Goal: Task Accomplishment & Management: Manage account settings

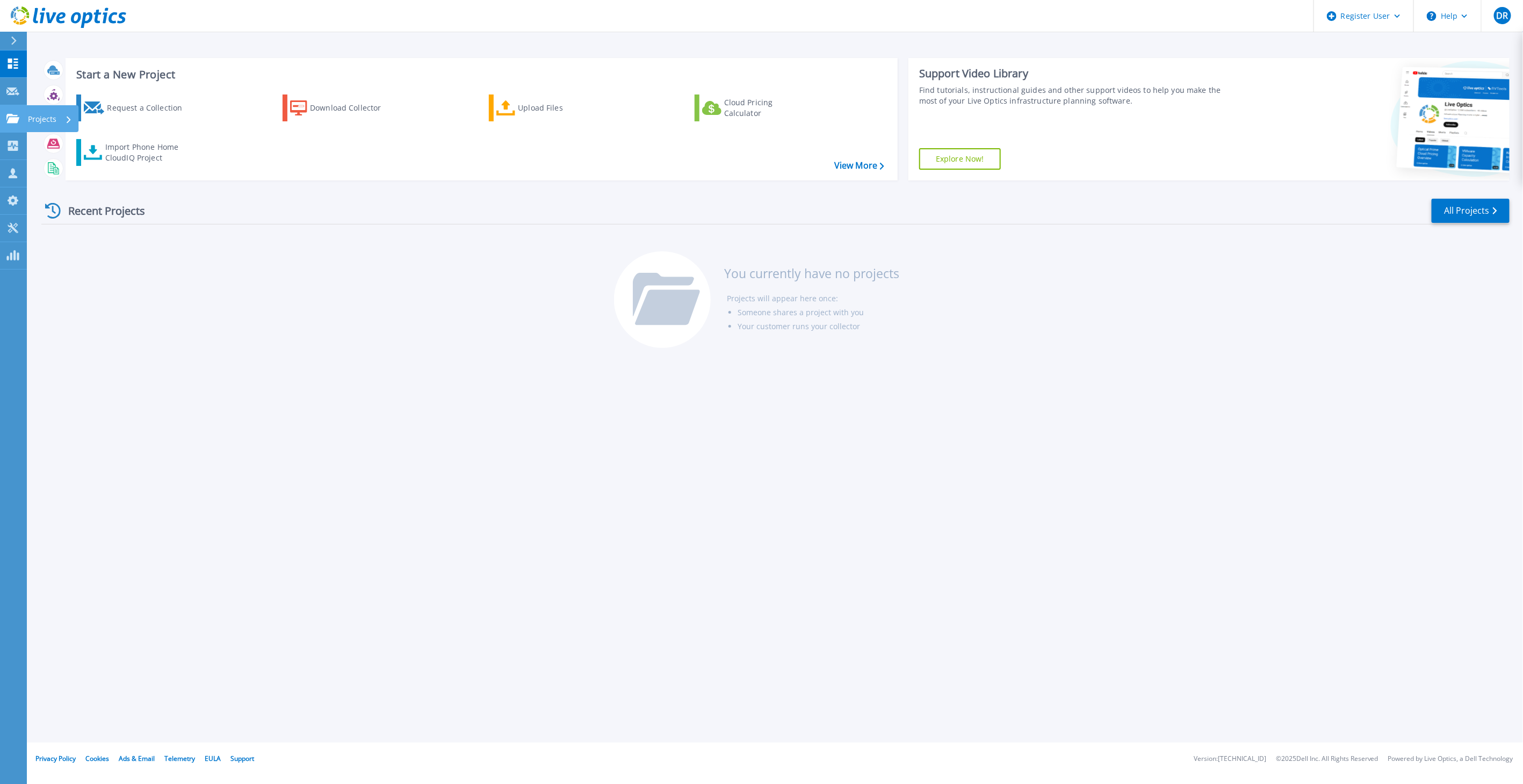
click at [20, 119] on div "Projects" at bounding box center [31, 119] width 50 height 9
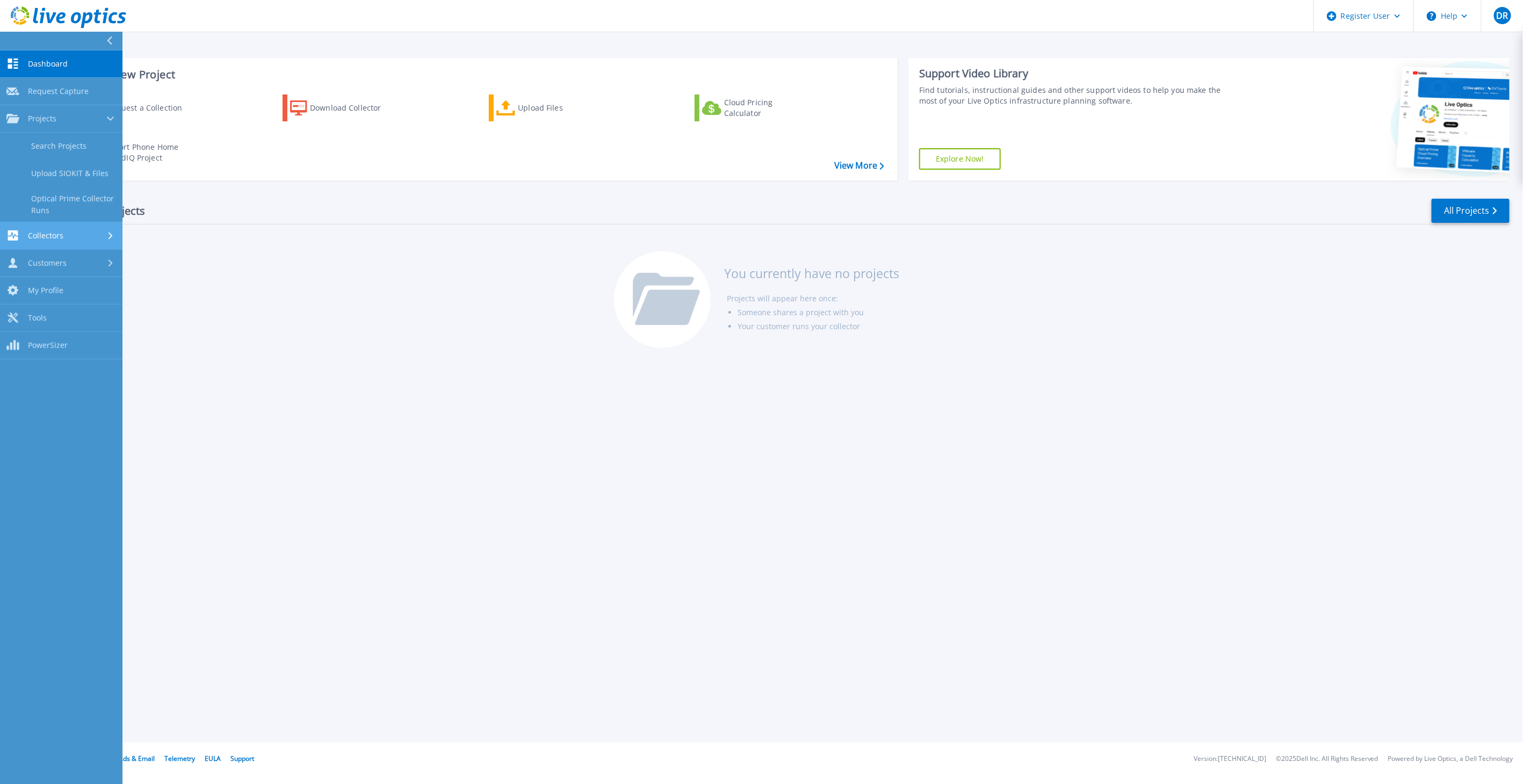
click at [38, 238] on span "Collectors" at bounding box center [45, 236] width 35 height 9
click at [31, 267] on span "Customers" at bounding box center [47, 263] width 38 height 9
click at [70, 289] on link "Search & Manage Users" at bounding box center [61, 294] width 123 height 34
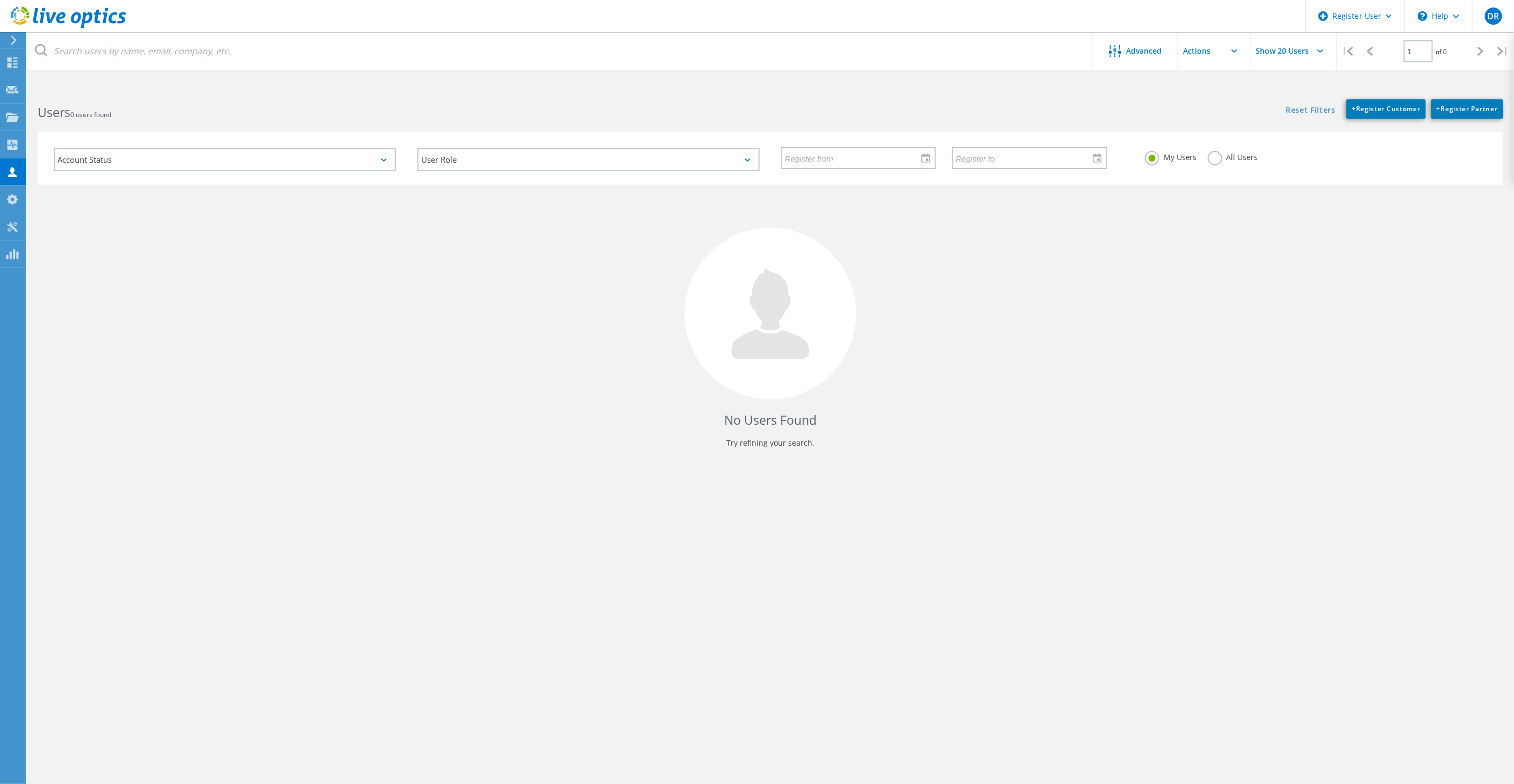
click at [1210, 160] on label "All Users" at bounding box center [1232, 156] width 51 height 10
click at [0, 0] on input "All Users" at bounding box center [0, 0] width 0 height 0
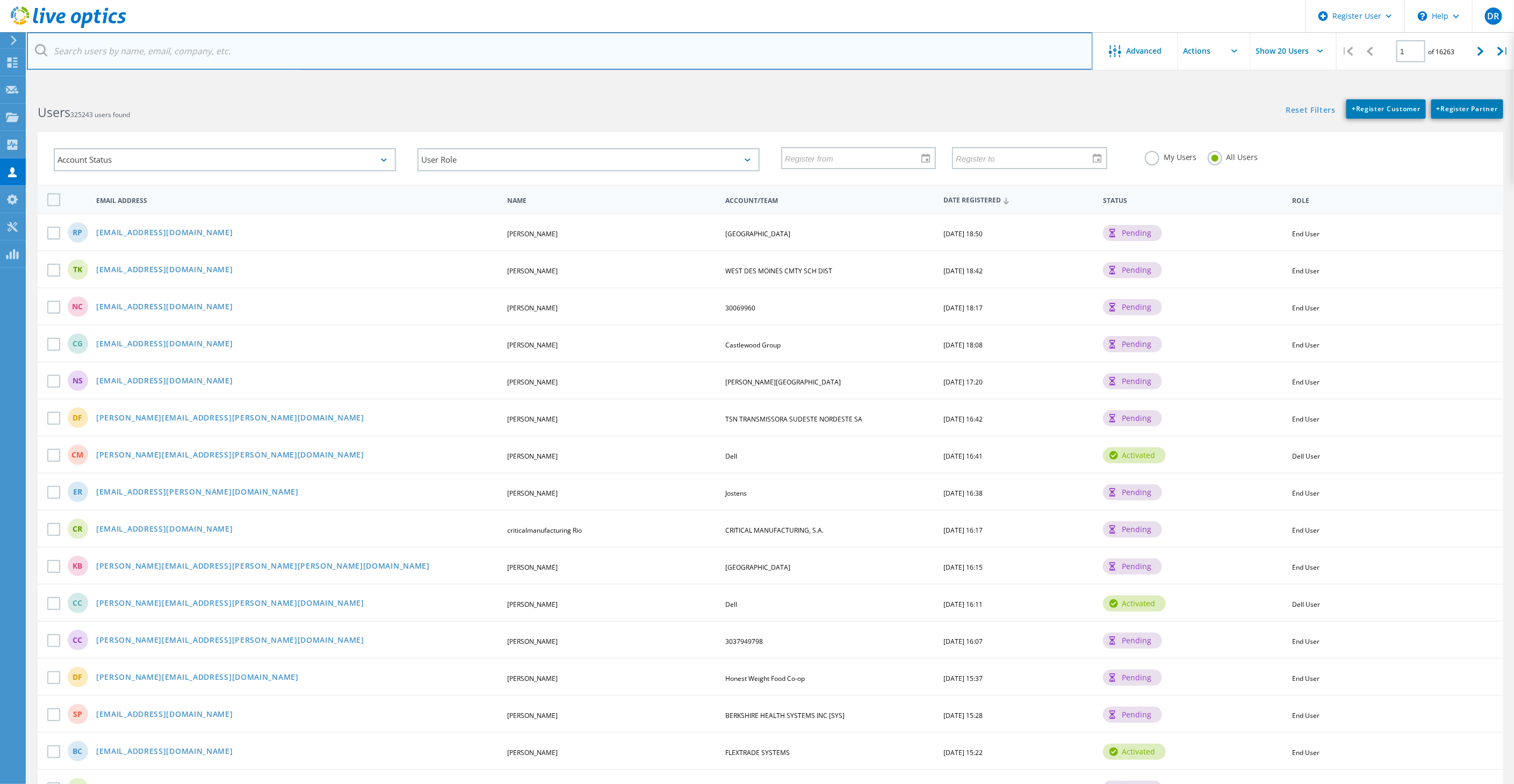
click at [181, 46] on input "text" at bounding box center [559, 51] width 1066 height 38
type input "s"
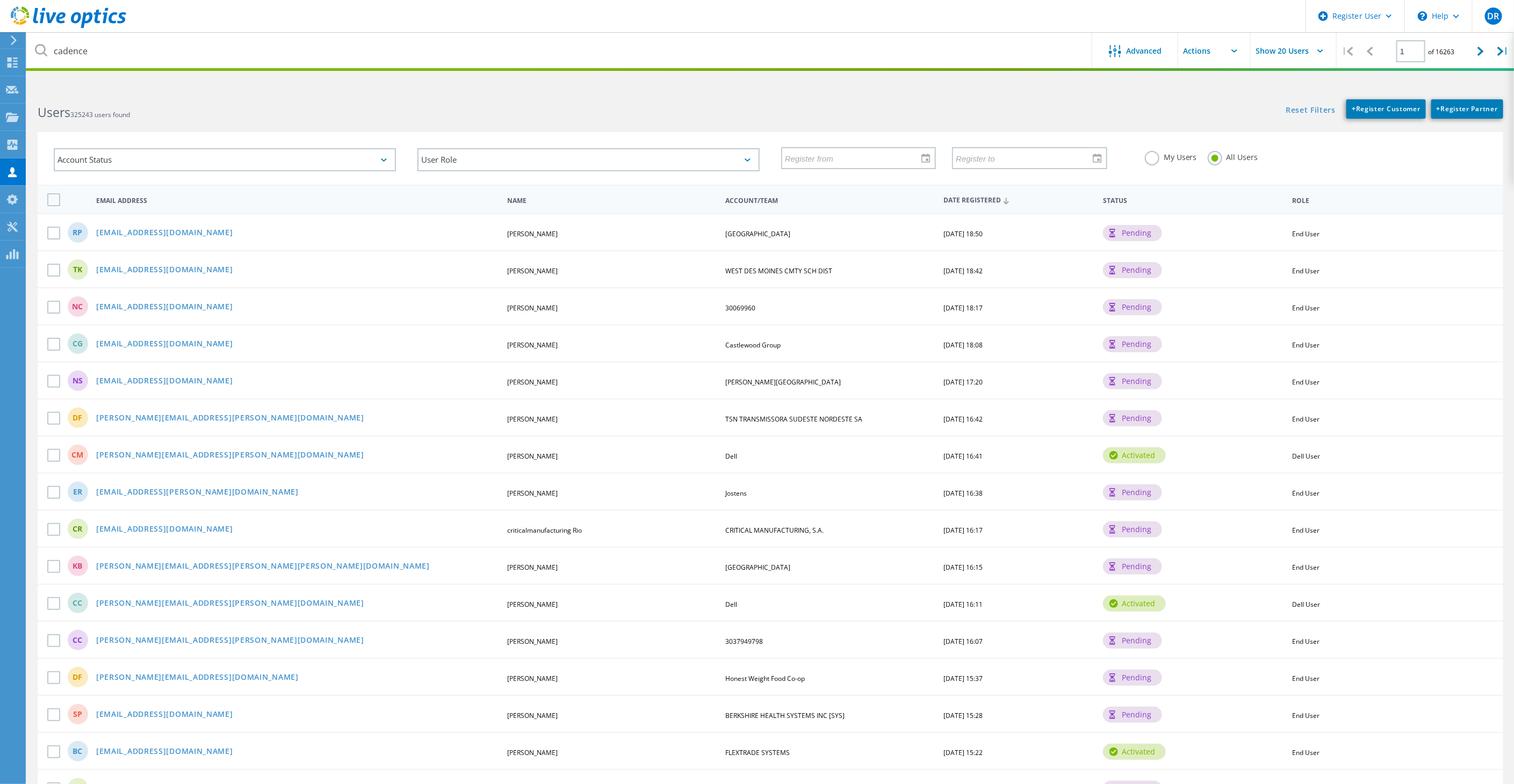
click at [921, 77] on html "Register User \n Help Explore Helpful Articles Contact Support DR Dell User Dan…" at bounding box center [757, 498] width 1514 height 998
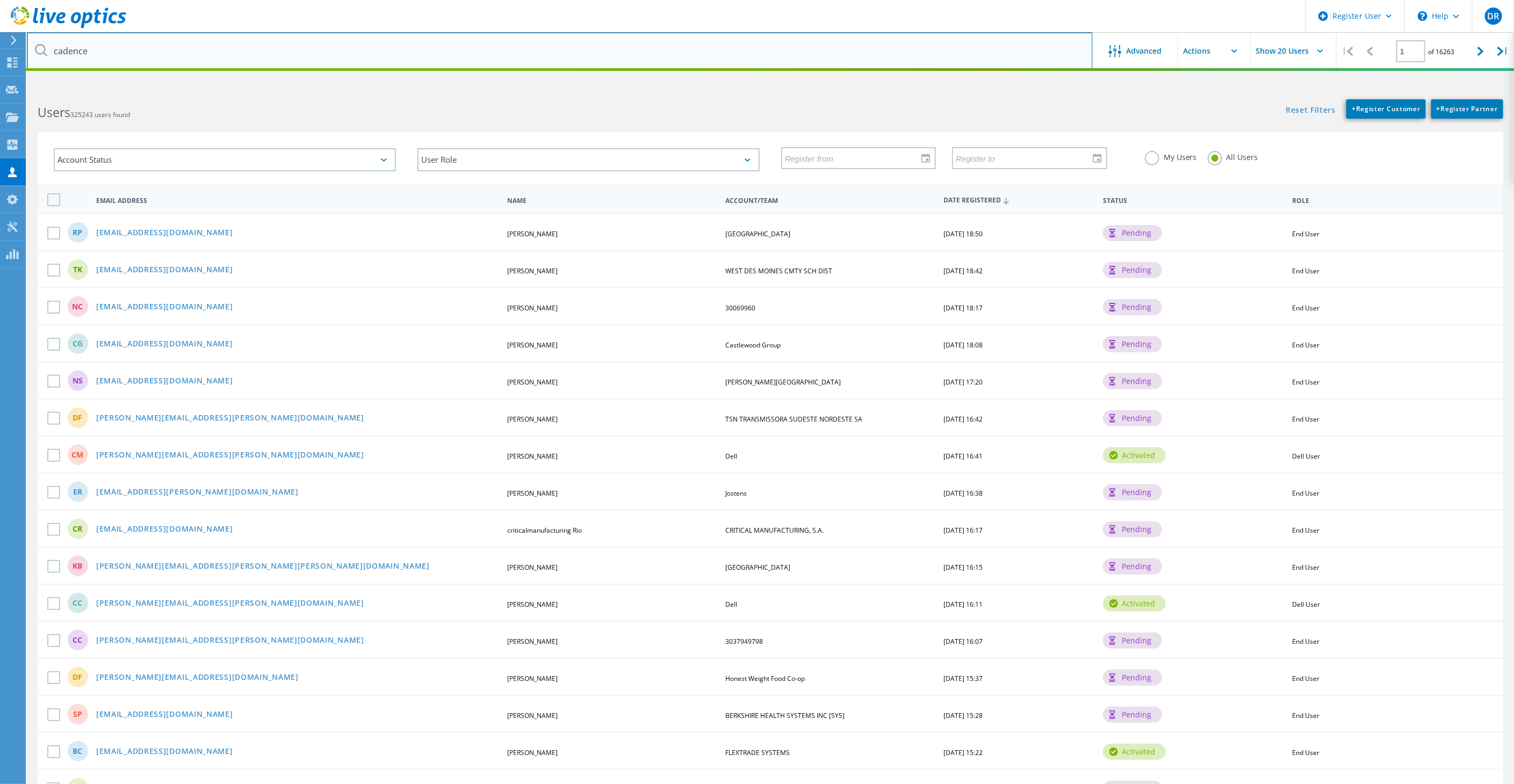
drag, startPoint x: 113, startPoint y: 47, endPoint x: 469, endPoint y: 49, distance: 356.0
click at [113, 47] on input "cadence" at bounding box center [559, 51] width 1066 height 38
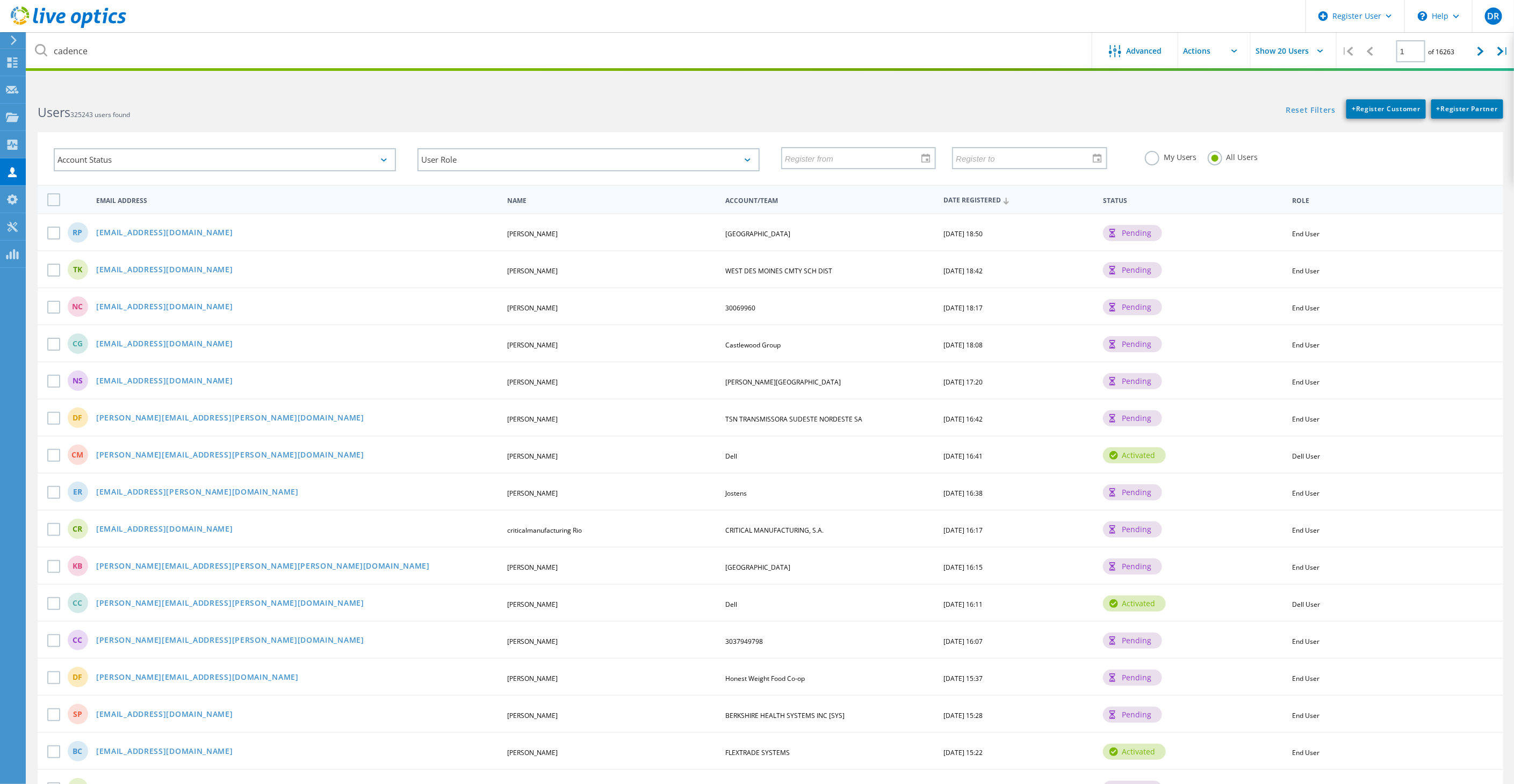
click at [427, 104] on h2 "Users 325243 users found" at bounding box center [398, 112] width 722 height 18
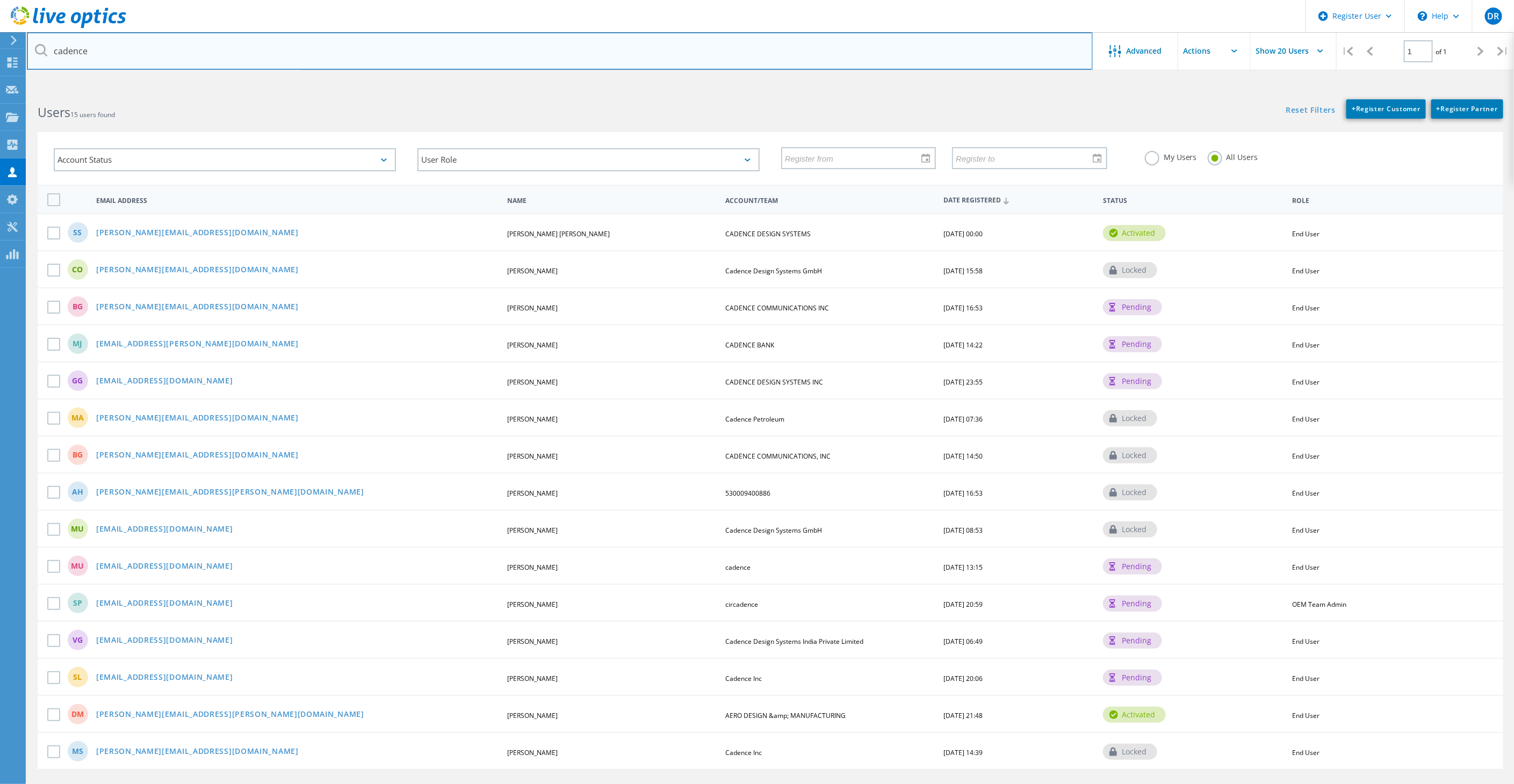
drag, startPoint x: 112, startPoint y: 41, endPoint x: 130, endPoint y: 51, distance: 20.6
click at [112, 40] on input "cadence" at bounding box center [559, 51] width 1066 height 38
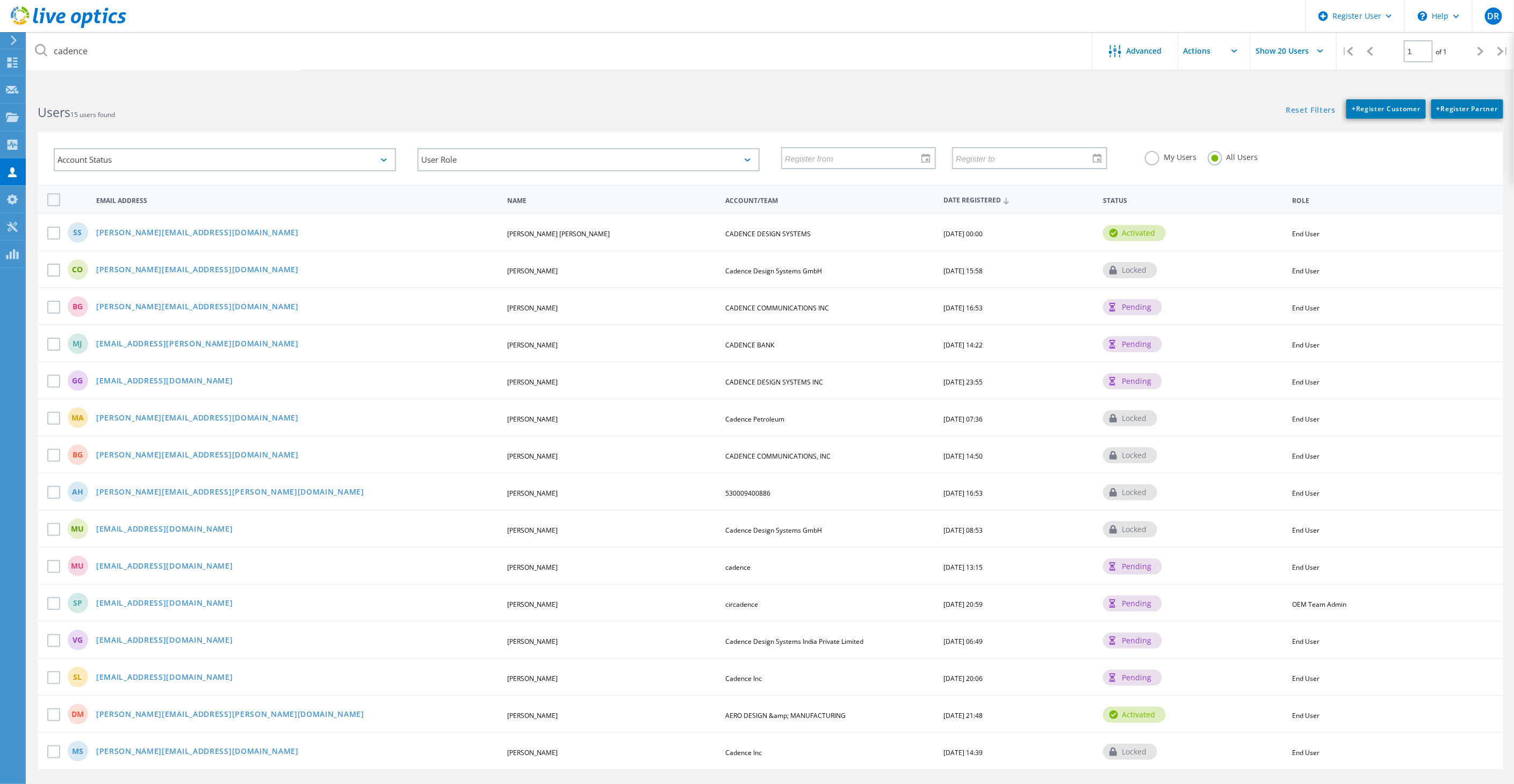
drag, startPoint x: 947, startPoint y: 95, endPoint x: 971, endPoint y: 104, distance: 25.6
click at [947, 95] on div "Reset Filters + Register Customer + Register Partner Show Filters" at bounding box center [1142, 103] width 743 height 30
drag, startPoint x: 1214, startPoint y: 160, endPoint x: 919, endPoint y: 102, distance: 300.6
click at [1214, 160] on label "All Users" at bounding box center [1232, 156] width 51 height 10
click at [0, 0] on input "All Users" at bounding box center [0, 0] width 0 height 0
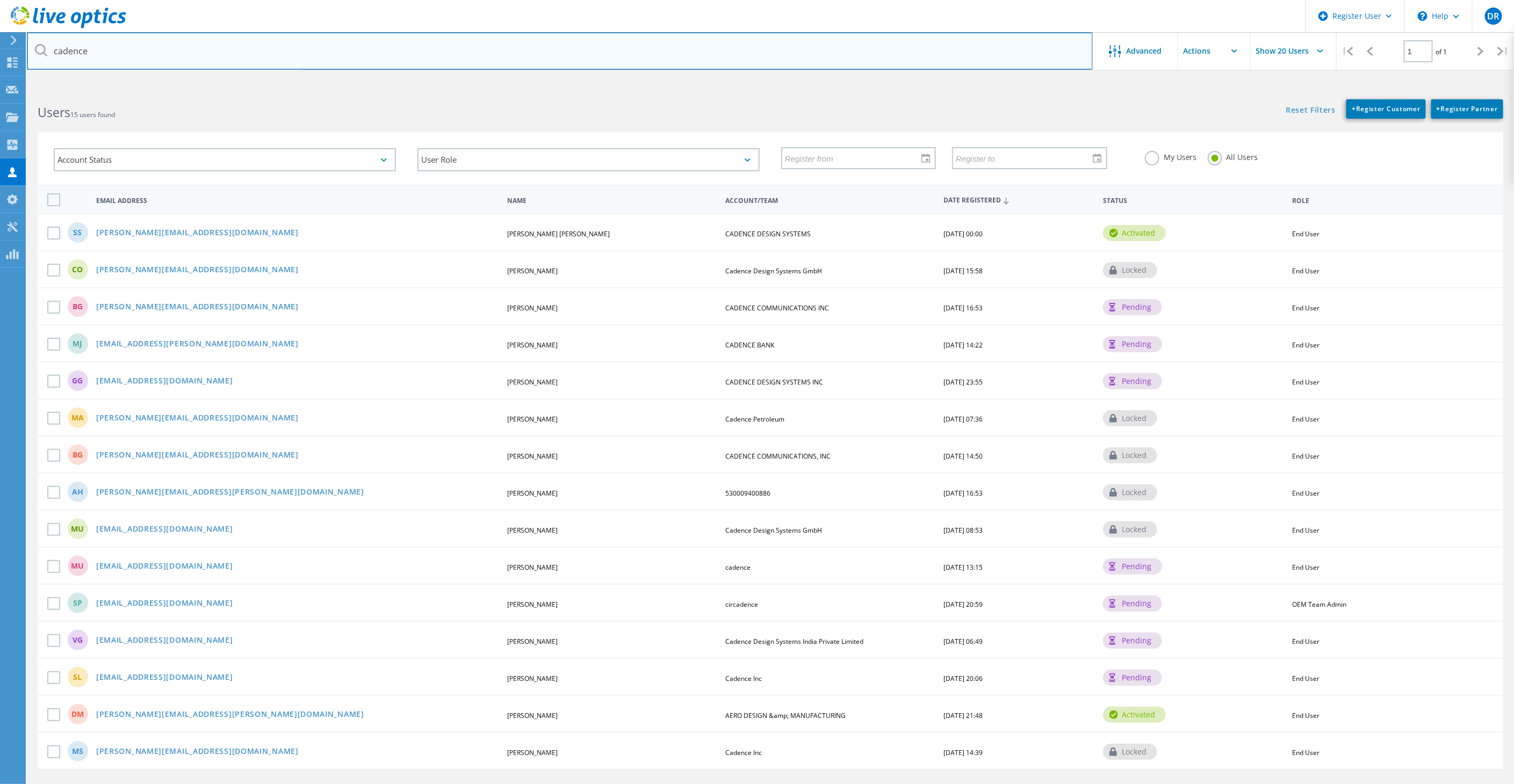
drag, startPoint x: 97, startPoint y: 47, endPoint x: 130, endPoint y: 52, distance: 33.4
click at [102, 49] on input "cadence" at bounding box center [559, 51] width 1066 height 38
drag, startPoint x: 1045, startPoint y: 61, endPoint x: 0, endPoint y: 102, distance: 1045.8
click at [0, 97] on html "Register User \n Help Explore Helpful Articles Contact Support DR Dell User Dan…" at bounding box center [757, 412] width 1514 height 825
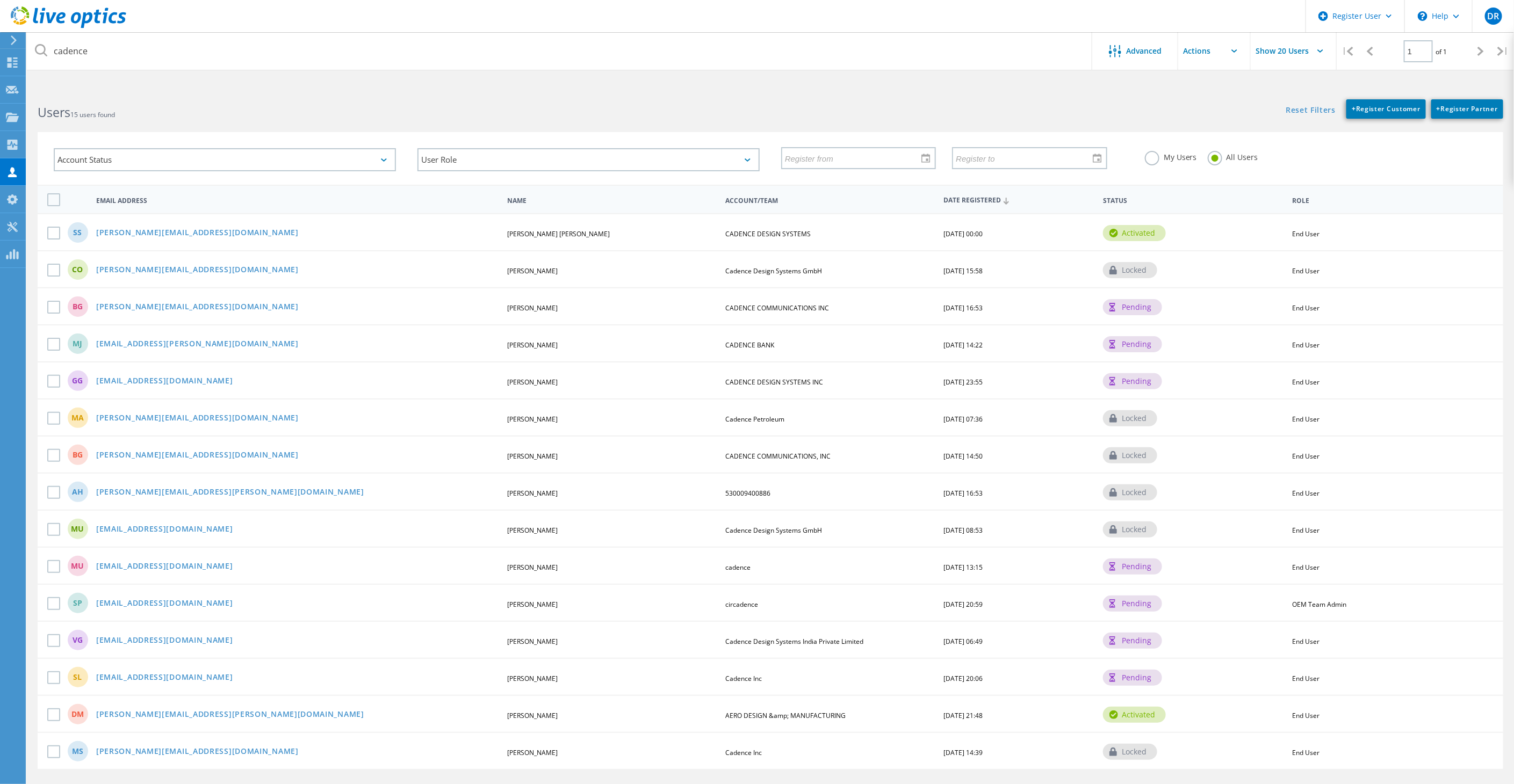
click at [844, 130] on div "Account Status Activated Pending Activation Pending Password Reset Activated No…" at bounding box center [770, 152] width 1487 height 66
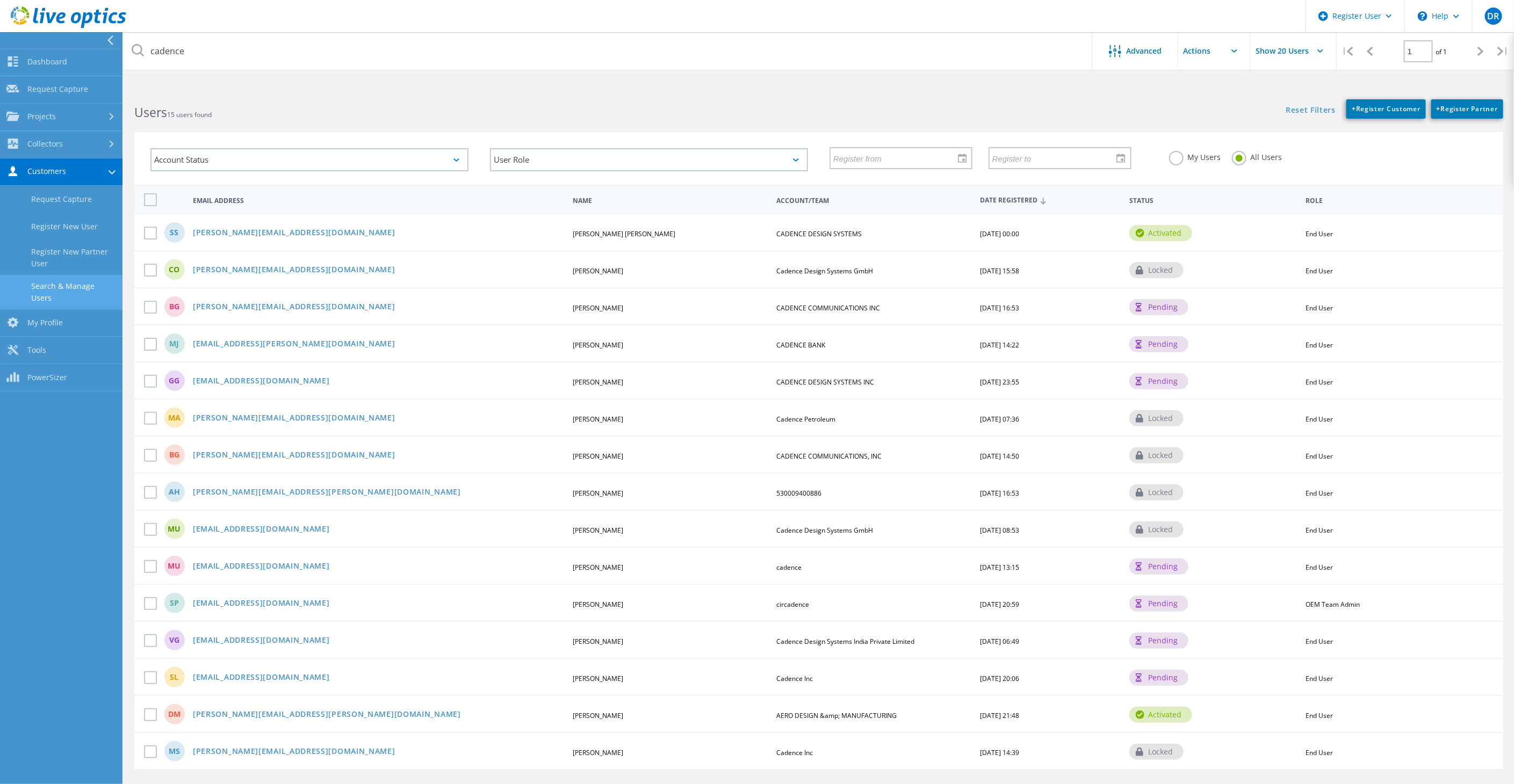
click at [72, 296] on link "Search & Manage Users" at bounding box center [61, 292] width 123 height 34
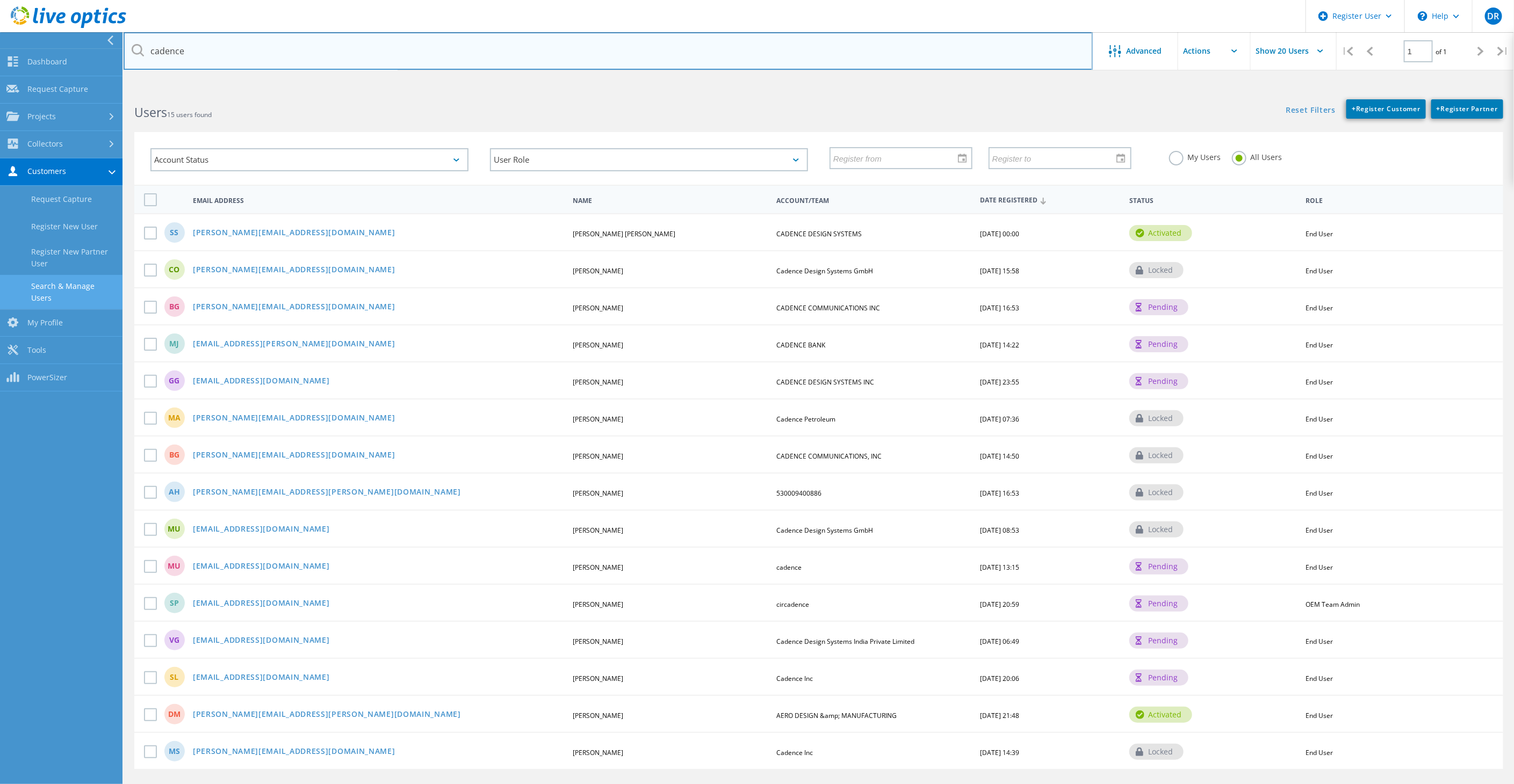
click at [200, 46] on input "cadence" at bounding box center [608, 51] width 969 height 38
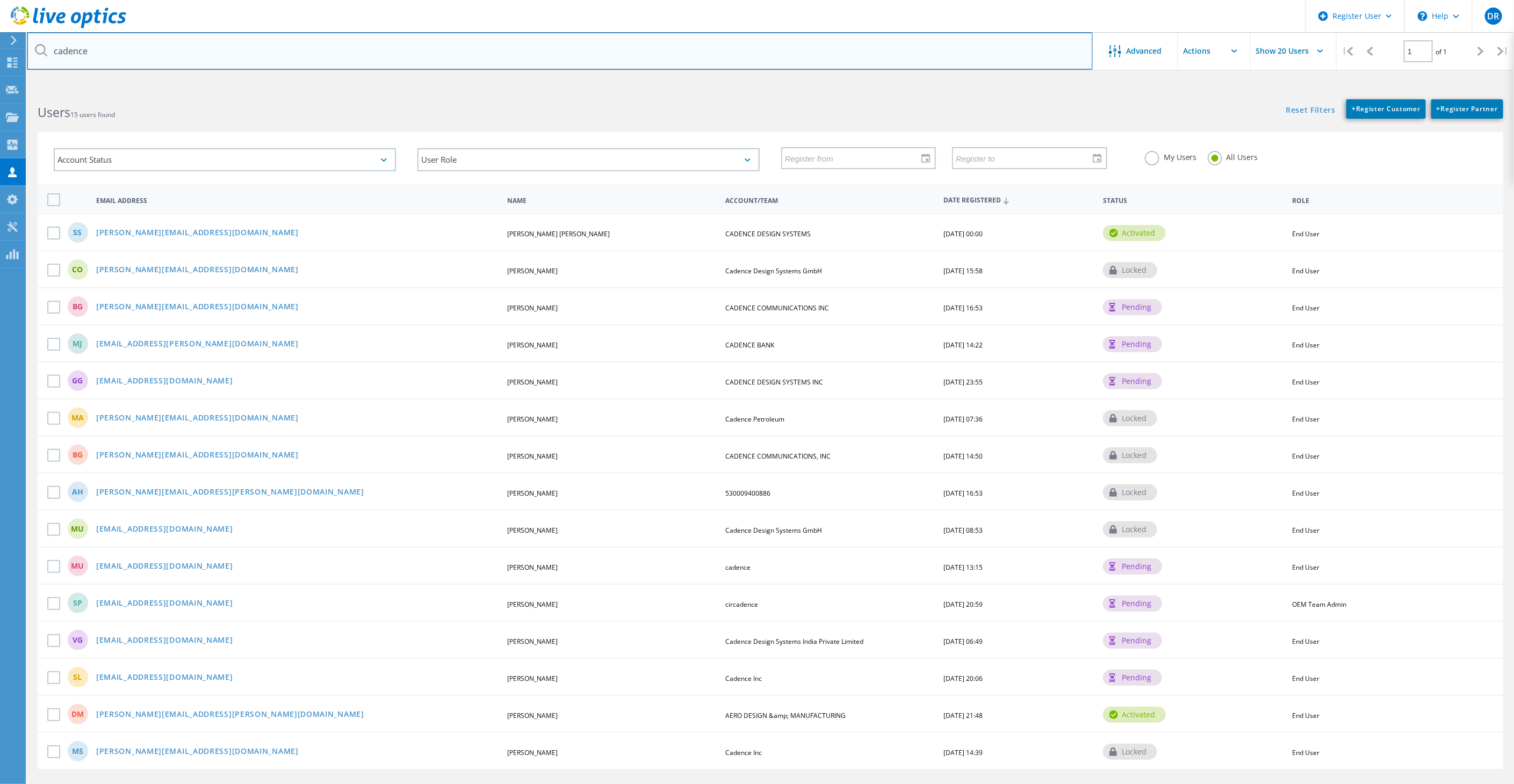
click at [205, 49] on input "cadence" at bounding box center [559, 51] width 1066 height 38
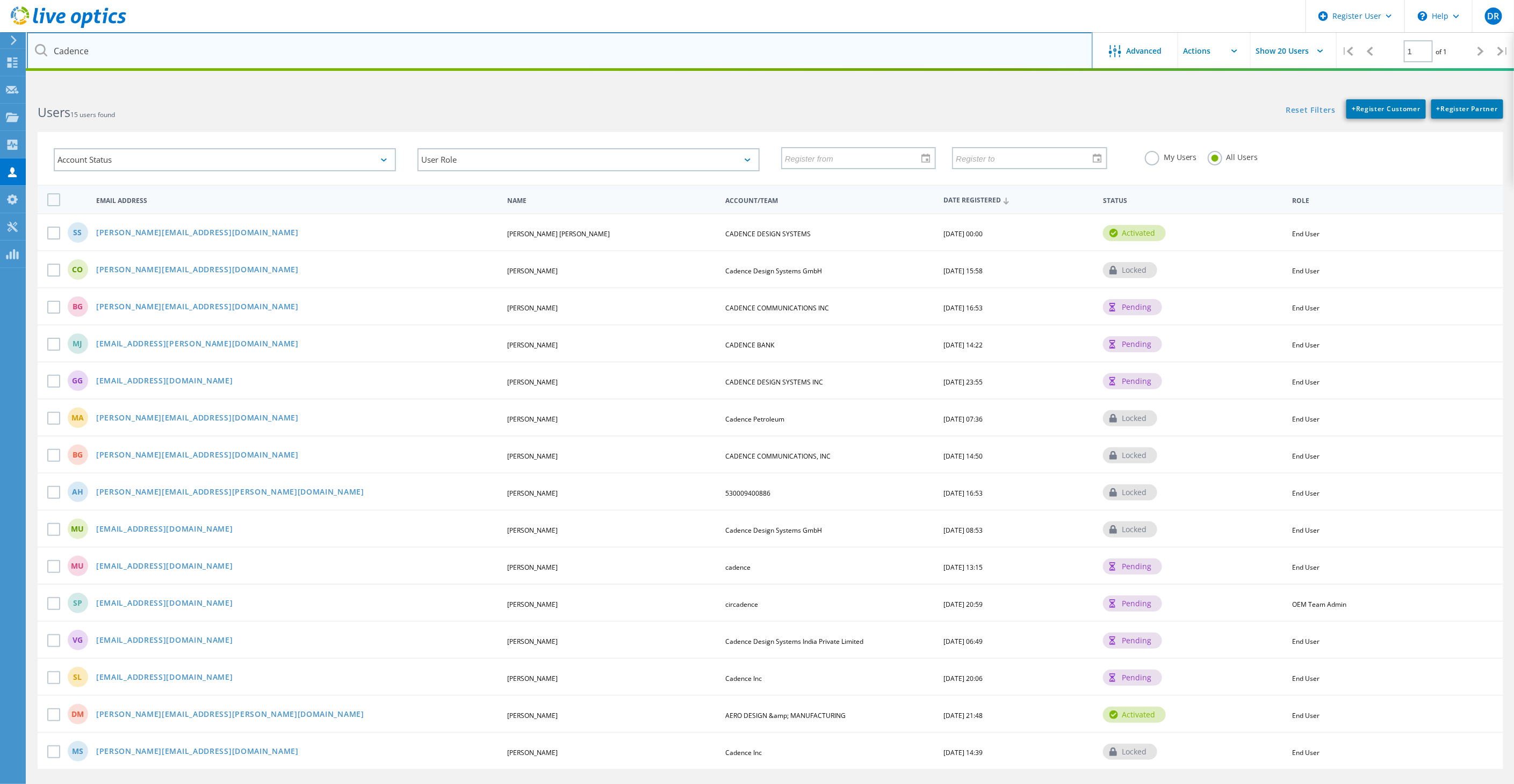
type input "Cadence"
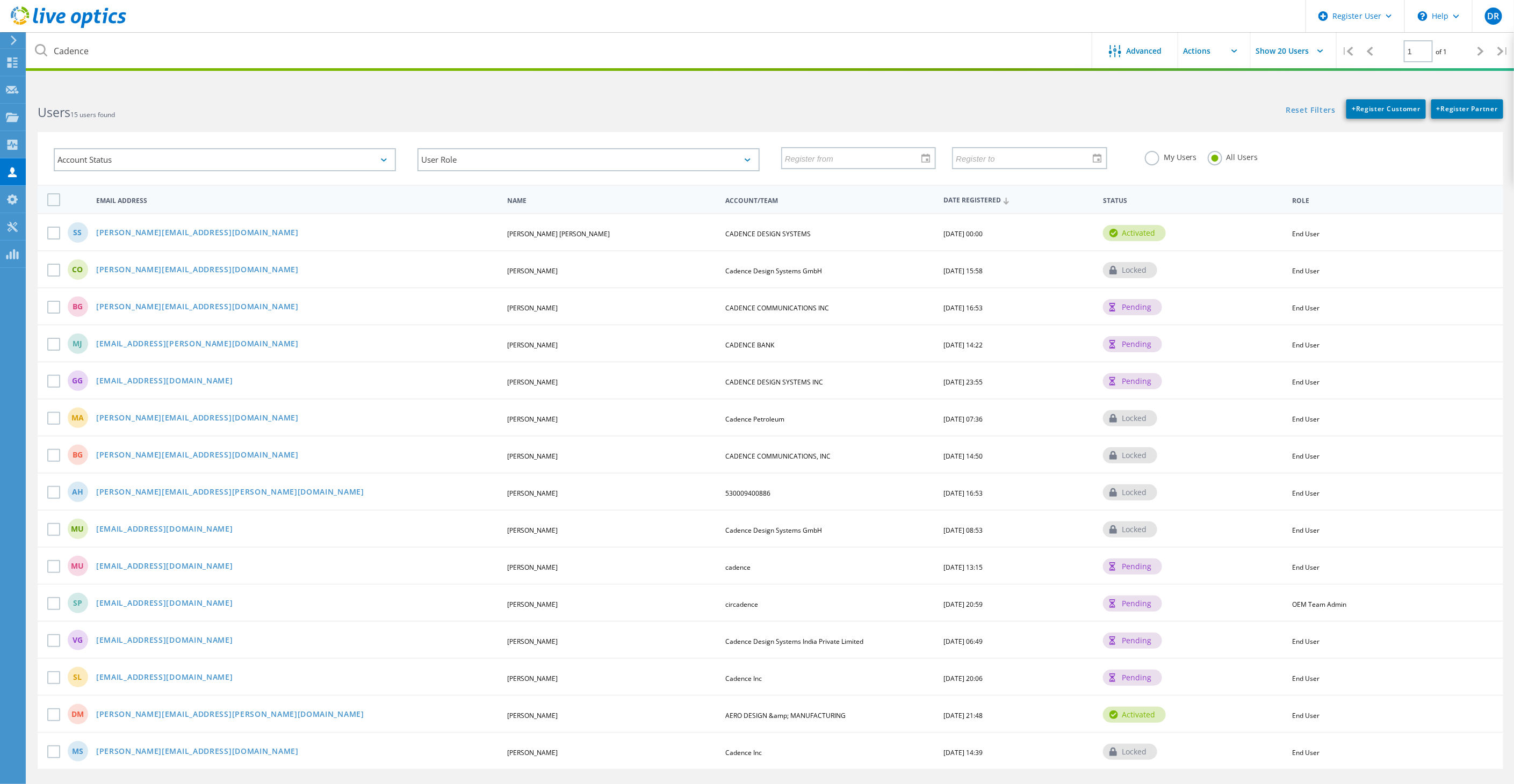
drag, startPoint x: 588, startPoint y: 99, endPoint x: 725, endPoint y: 70, distance: 140.0
click at [588, 99] on div "Users 15 users found" at bounding box center [398, 102] width 743 height 28
click at [163, 228] on link "sarvanan@cadence.com" at bounding box center [197, 233] width 203 height 9
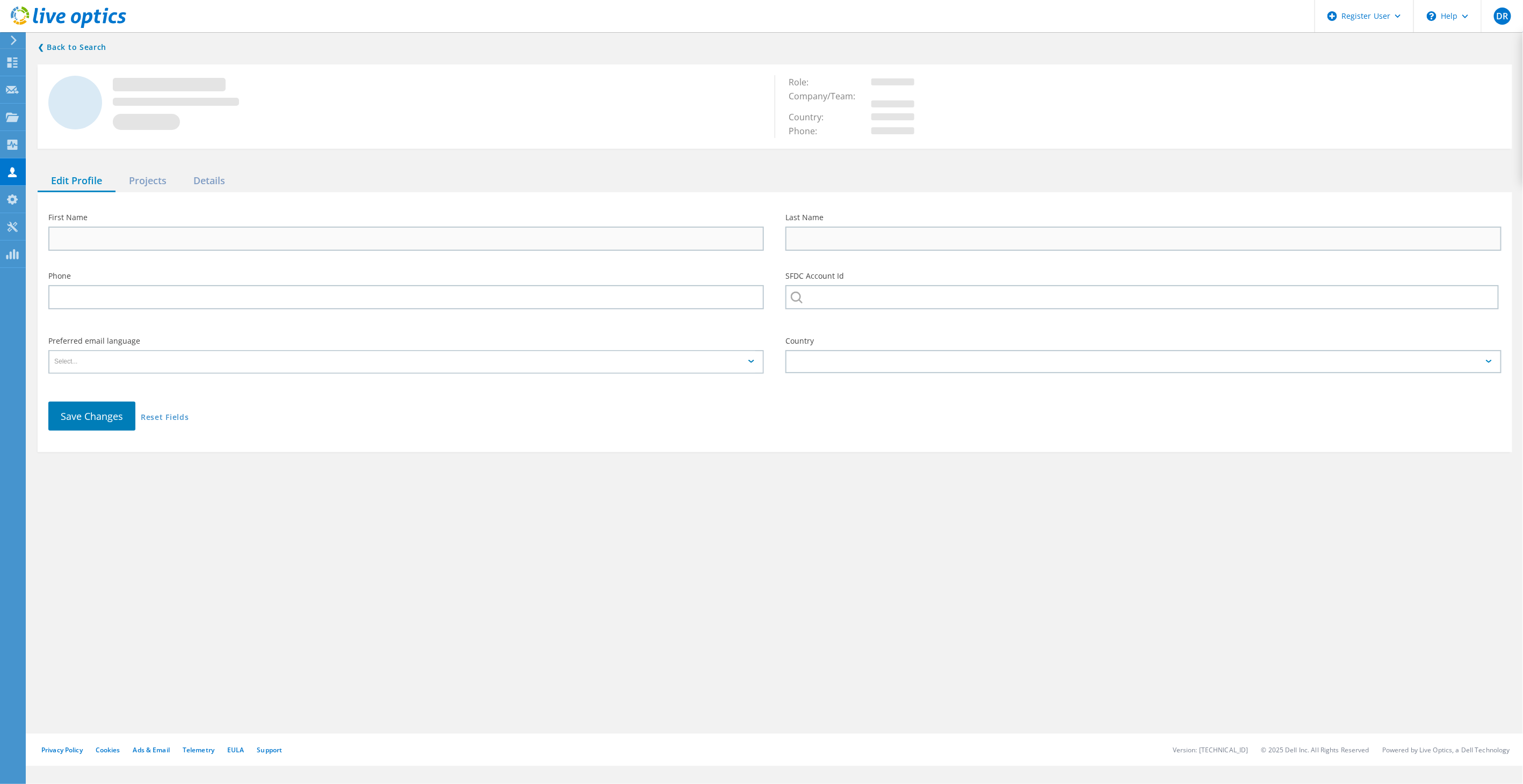
type input "saravanan"
type input "subramania pillai"
type input "CADENCE DESIGN SYSTEMS"
type input "English"
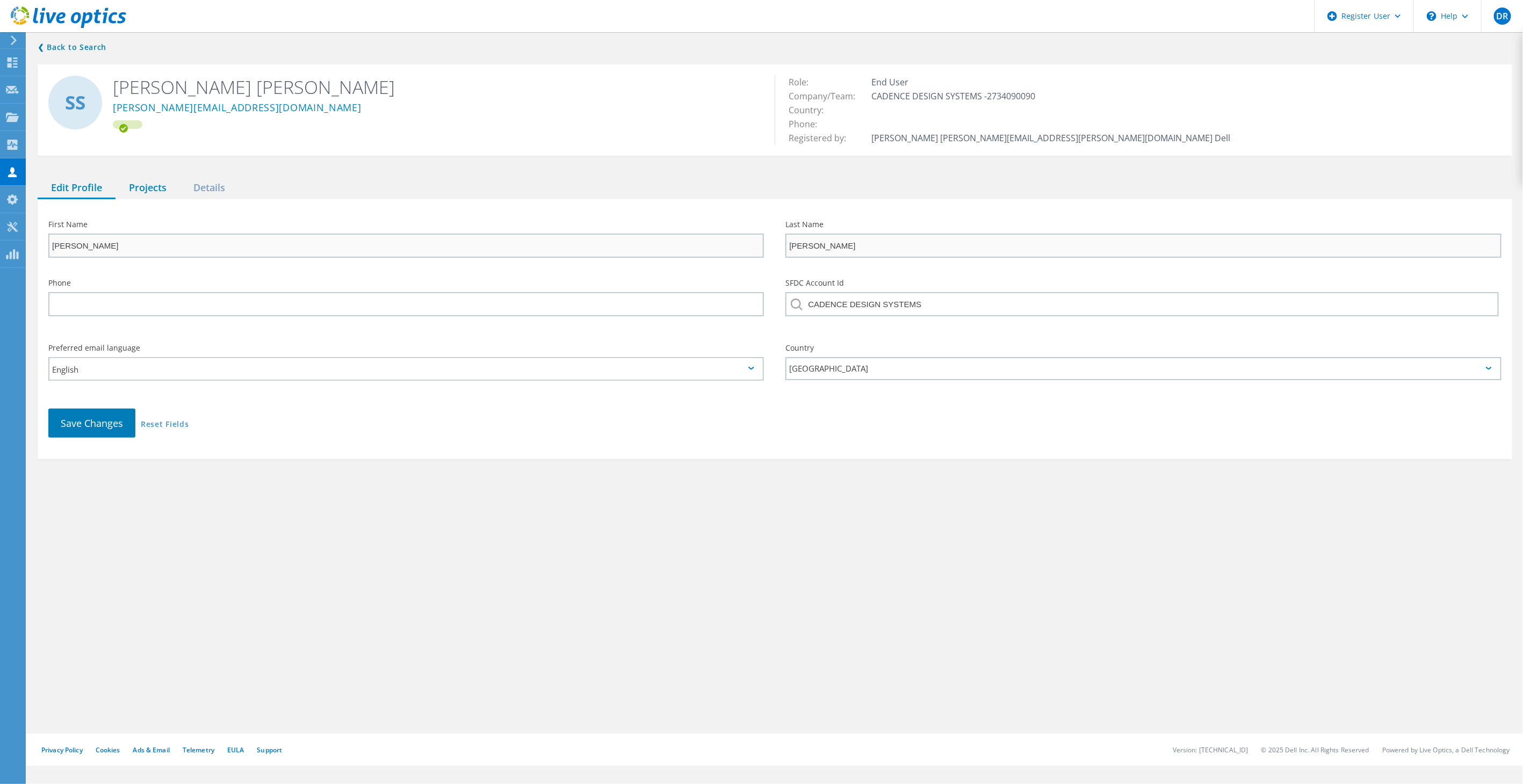
click at [155, 191] on div "Projects" at bounding box center [148, 189] width 64 height 22
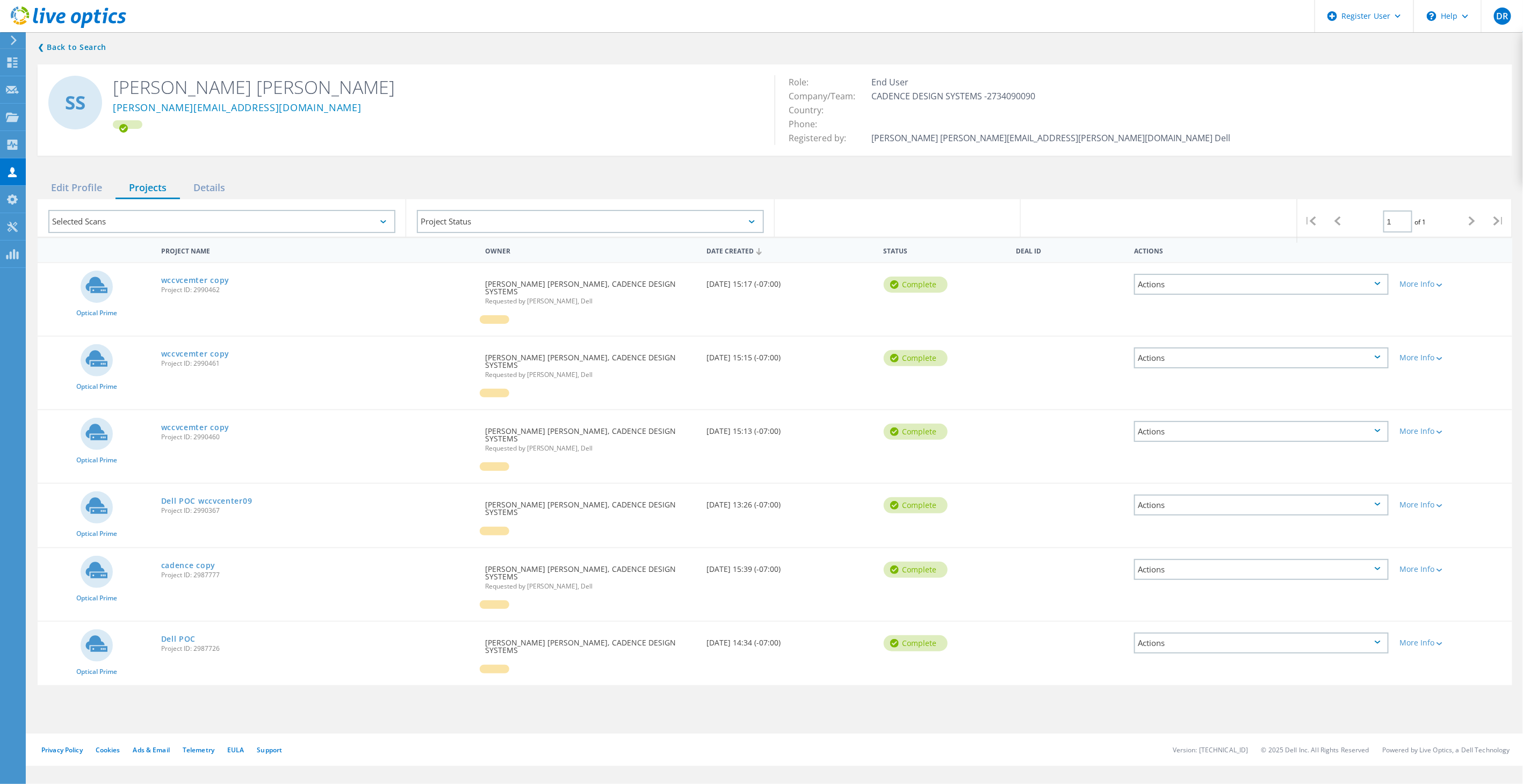
click at [419, 704] on div "❮ Back to Search ss saravanan subramania pillai sarvanan@cadence.com Role: End …" at bounding box center [775, 381] width 1496 height 703
click at [576, 674] on div "❮ Back to Search ss saravanan subramania pillai sarvanan@cadence.com Role: End …" at bounding box center [775, 381] width 1496 height 703
